Goal: Information Seeking & Learning: Learn about a topic

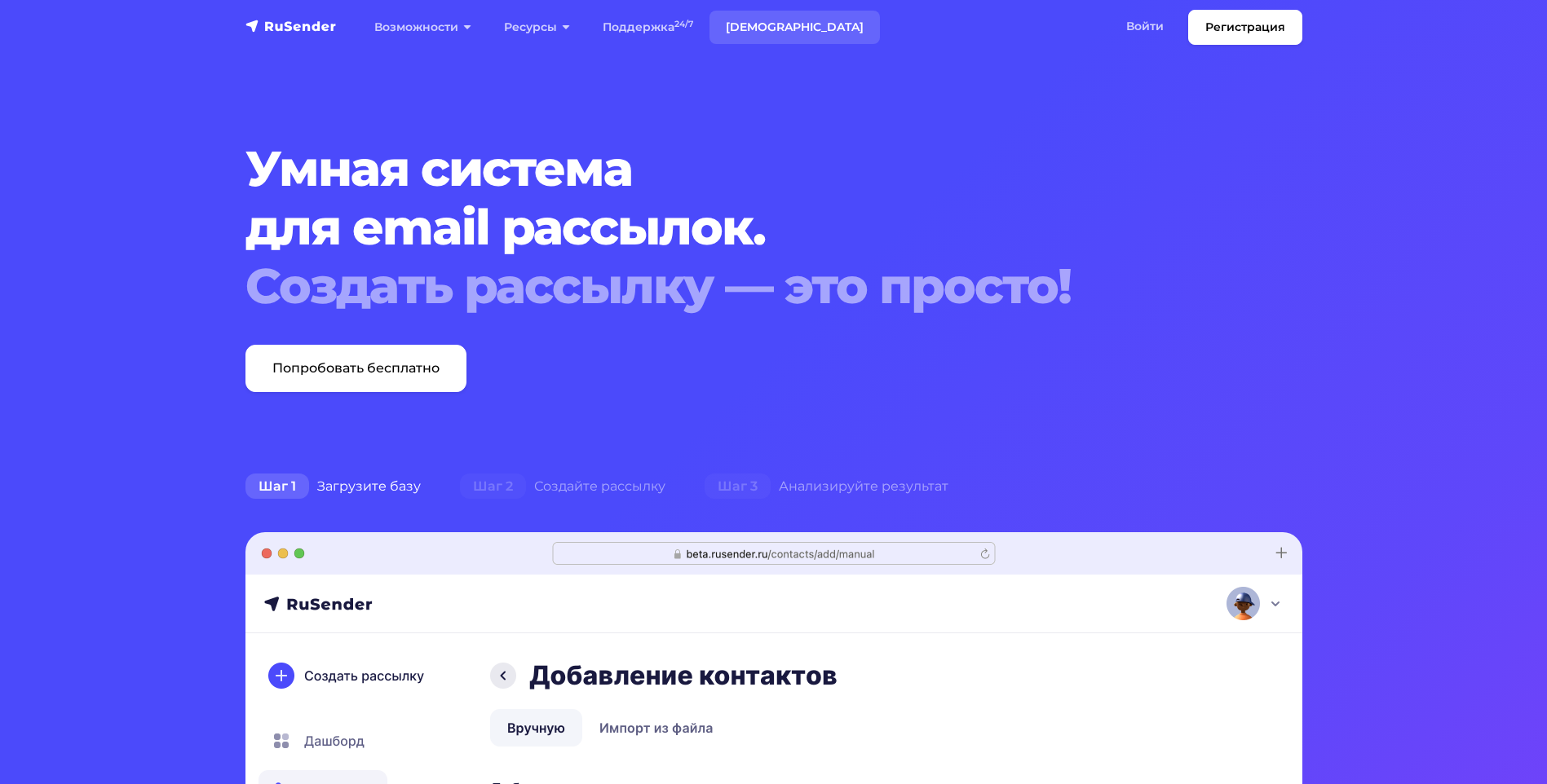
click at [735, 26] on link "[DEMOGRAPHIC_DATA]" at bounding box center [794, 28] width 170 height 34
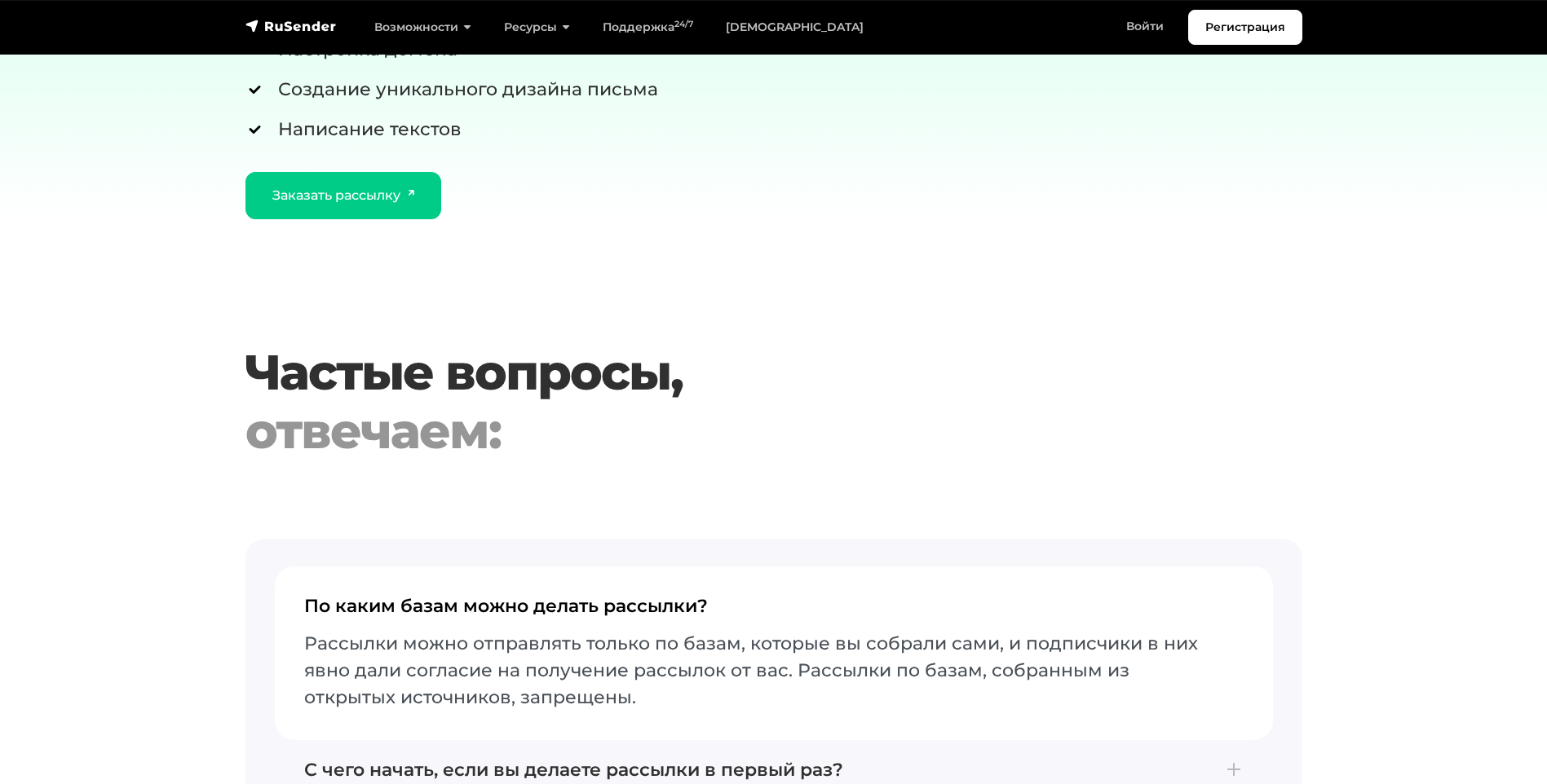
scroll to position [3261, 0]
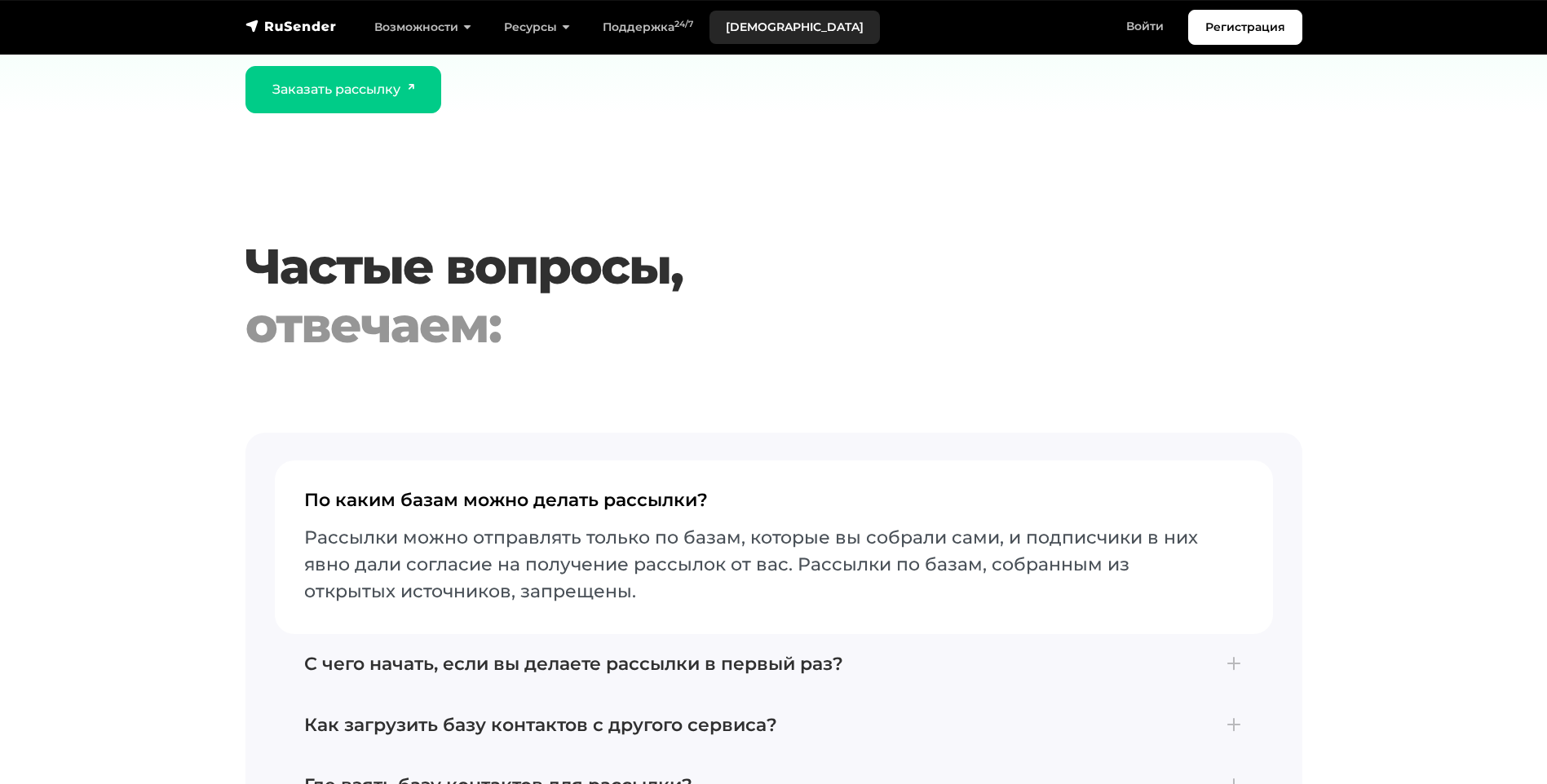
click at [762, 19] on link "[DEMOGRAPHIC_DATA]" at bounding box center [794, 28] width 170 height 34
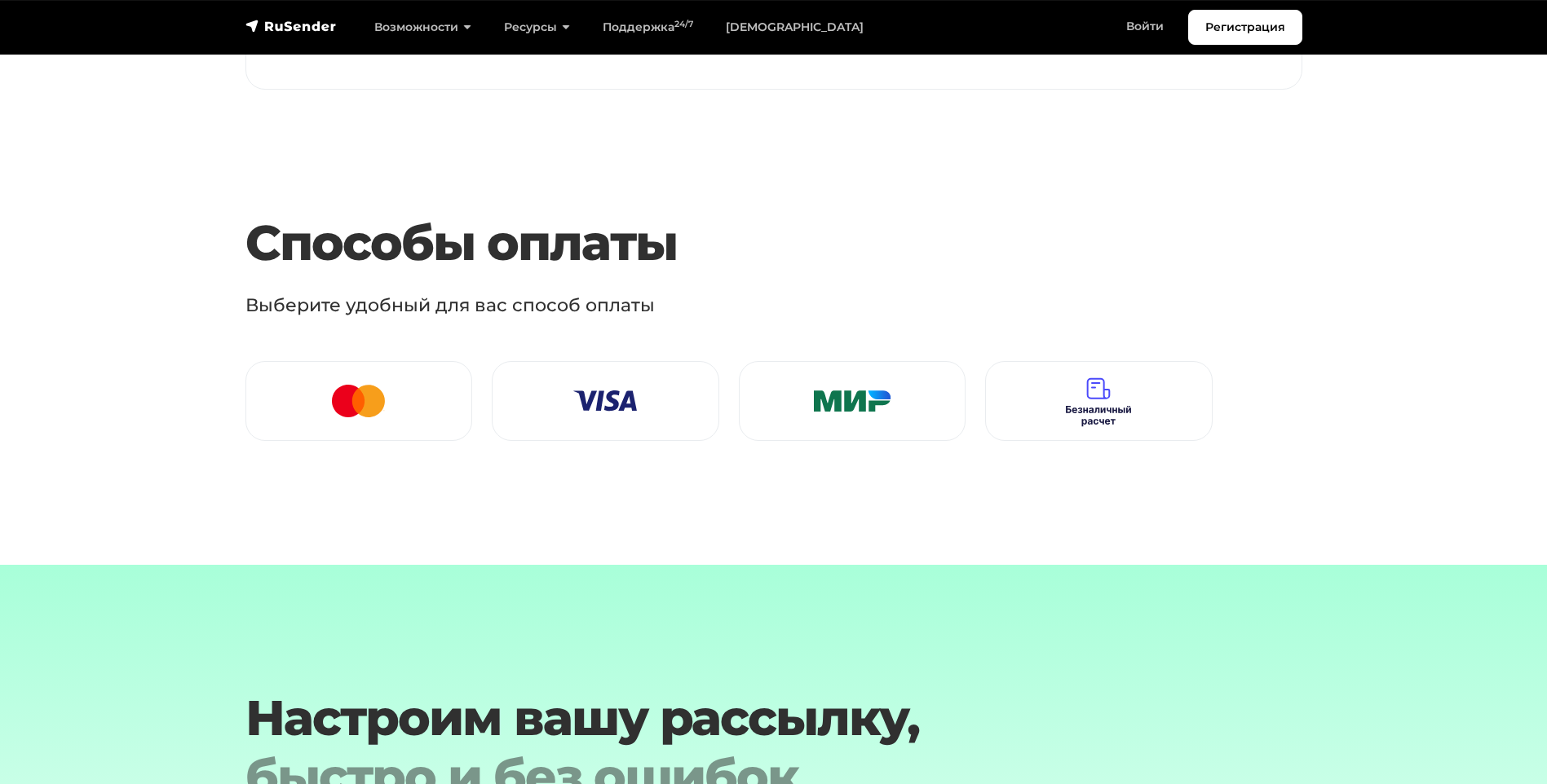
scroll to position [2032, 0]
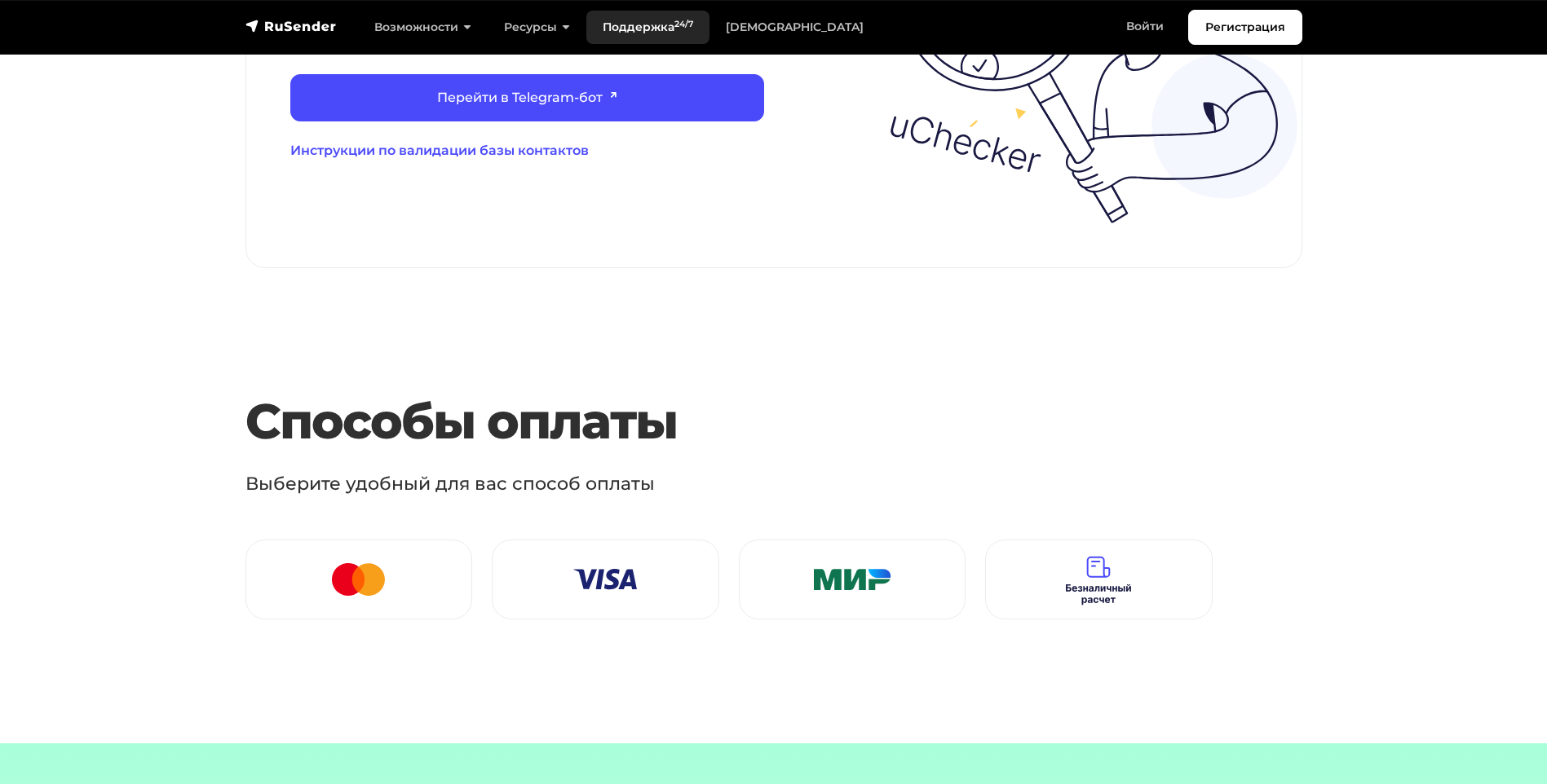
click at [644, 34] on link "Поддержка 24/7" at bounding box center [648, 28] width 124 height 34
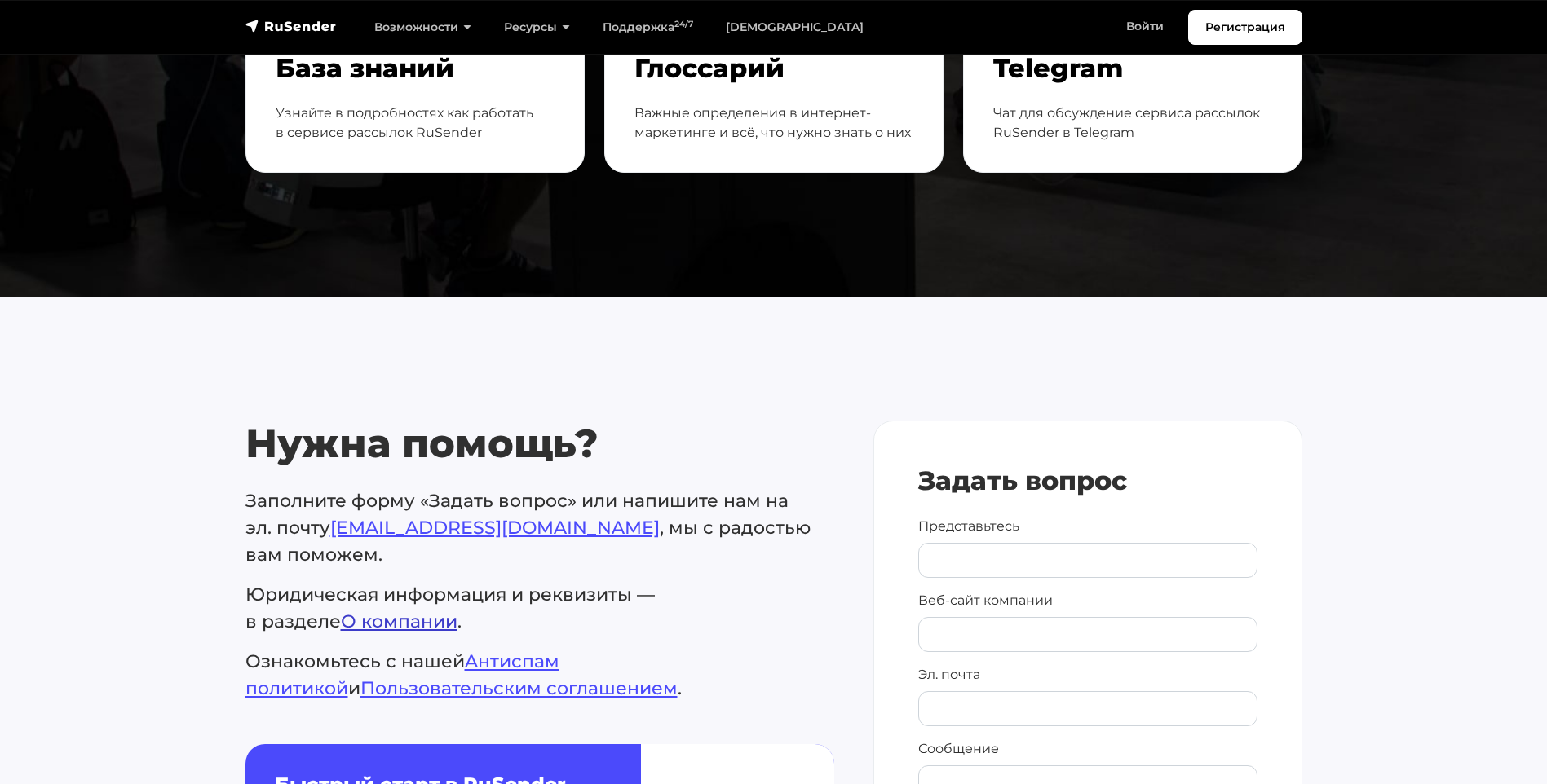
scroll to position [571, 0]
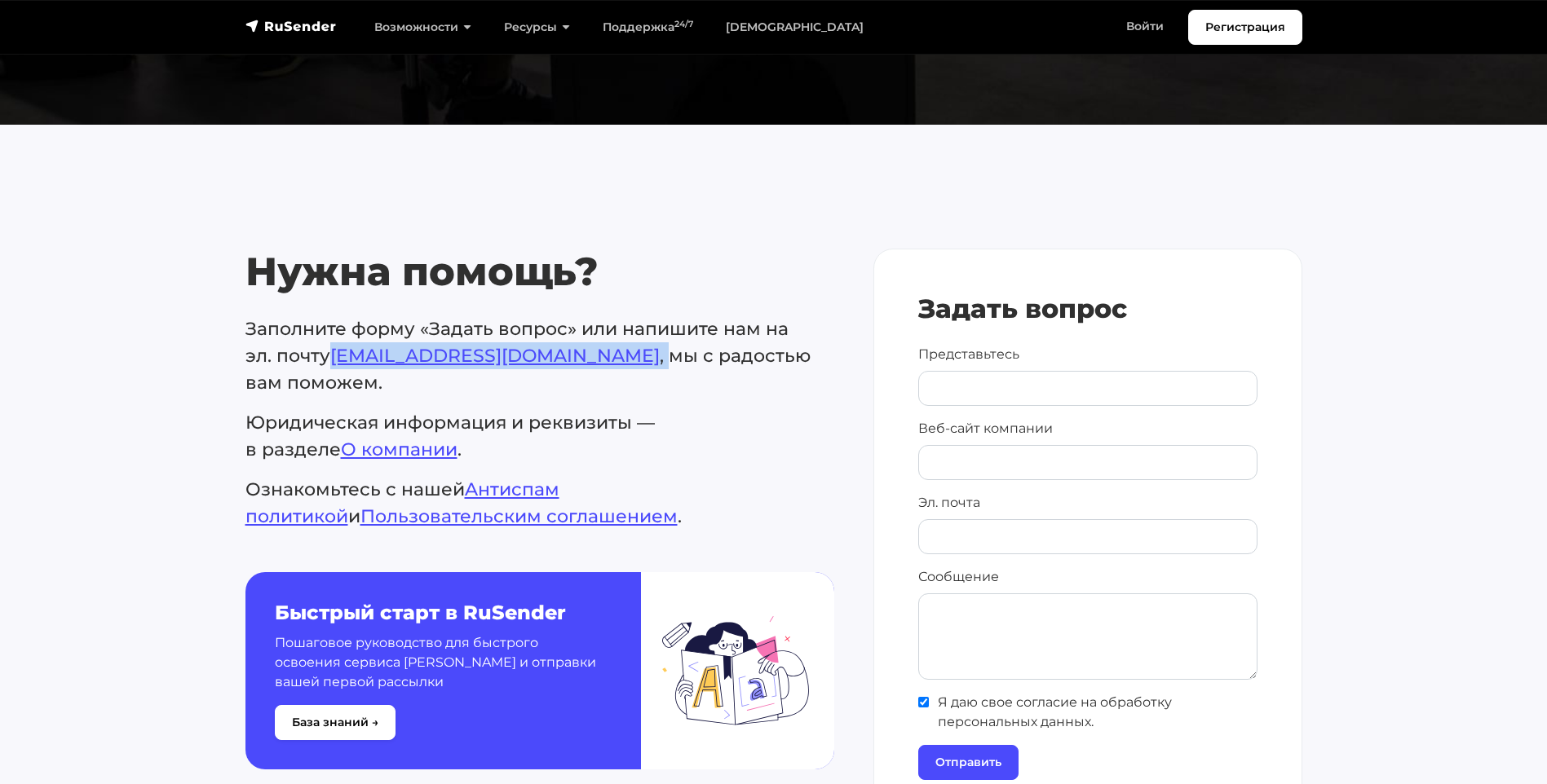
drag, startPoint x: 334, startPoint y: 352, endPoint x: 537, endPoint y: 361, distance: 203.2
click at [537, 361] on p "Заполните форму «Задать вопрос» или напишите нам на эл. почту [EMAIL_ADDRESS][D…" at bounding box center [539, 356] width 589 height 81
